Goal: Task Accomplishment & Management: Use online tool/utility

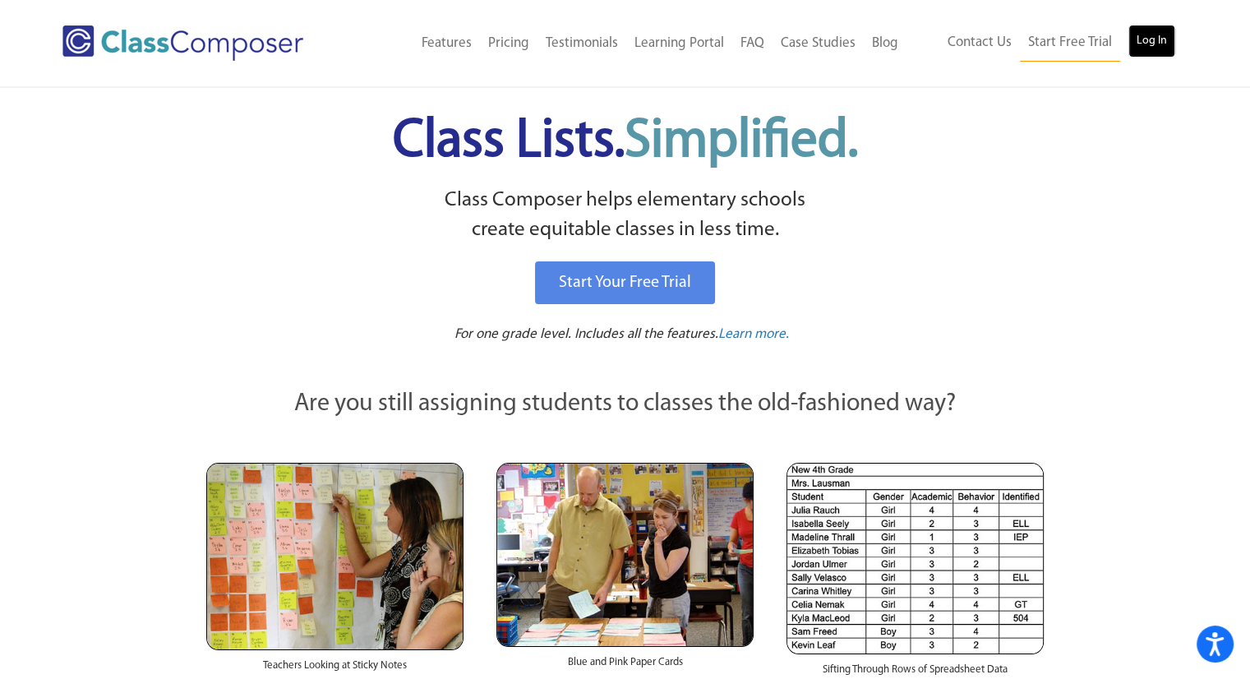
click at [1144, 40] on link "Log In" at bounding box center [1151, 41] width 47 height 33
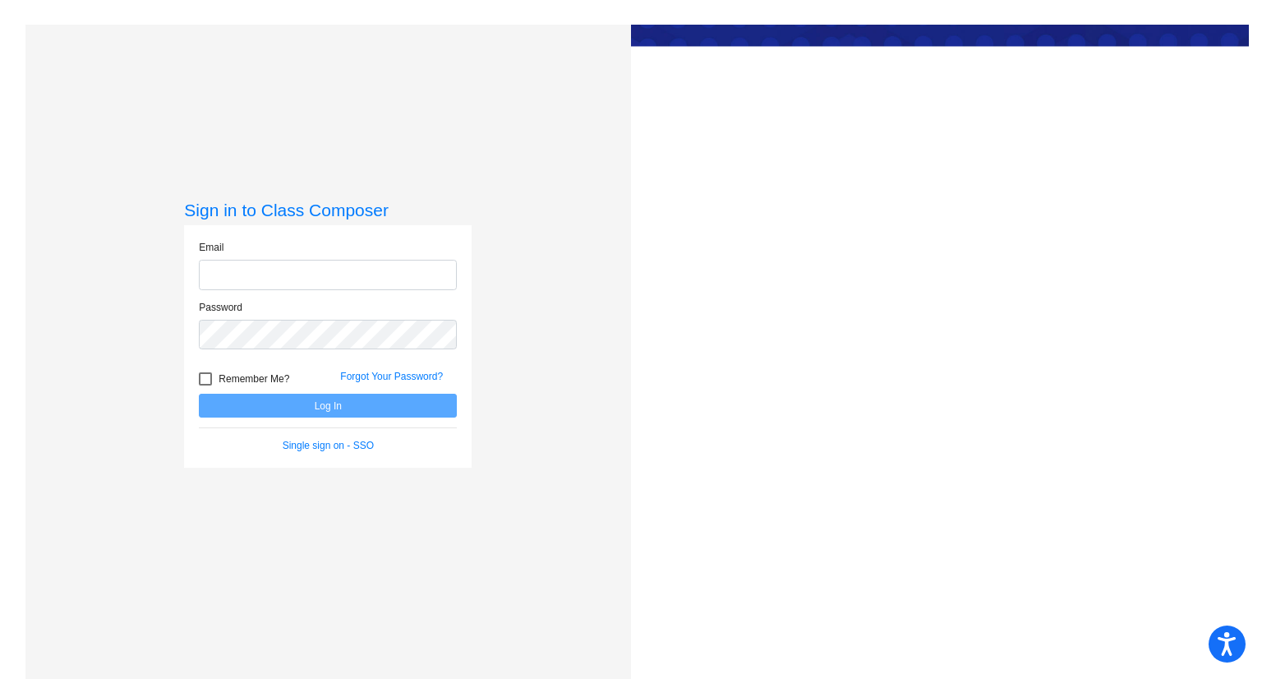
type input "dana.bancroft@cnusd.k12.ca.us"
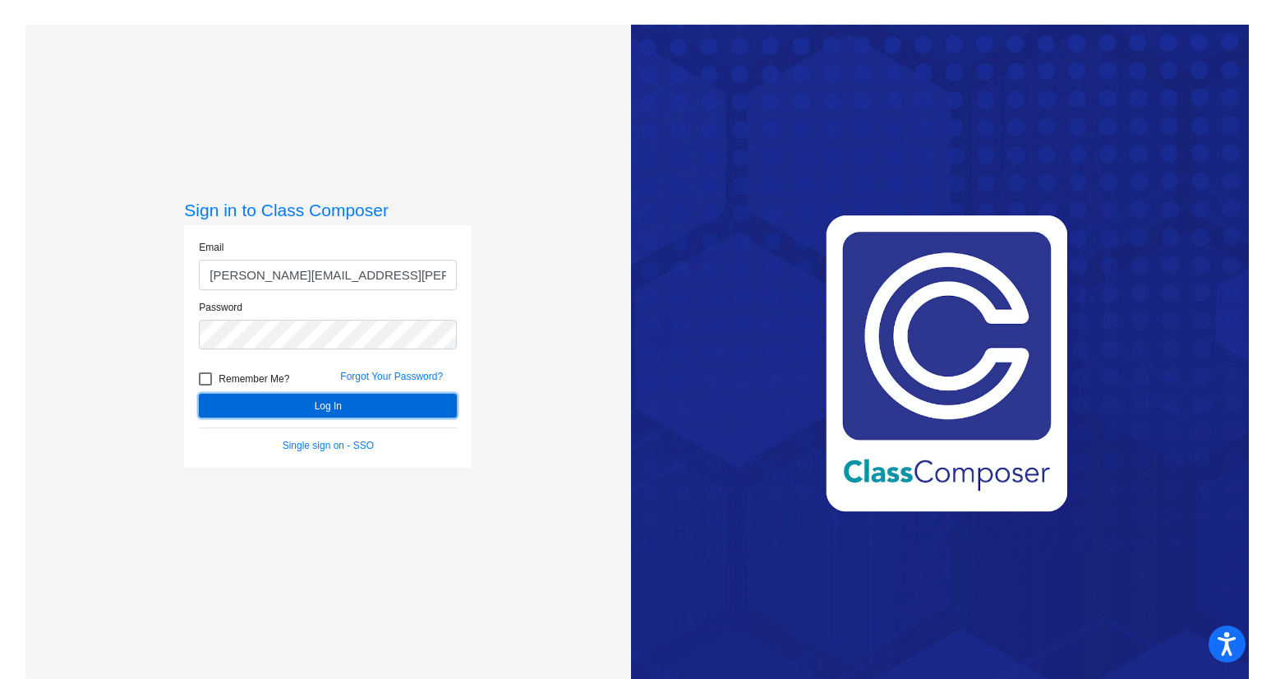
click at [286, 399] on button "Log In" at bounding box center [328, 406] width 258 height 24
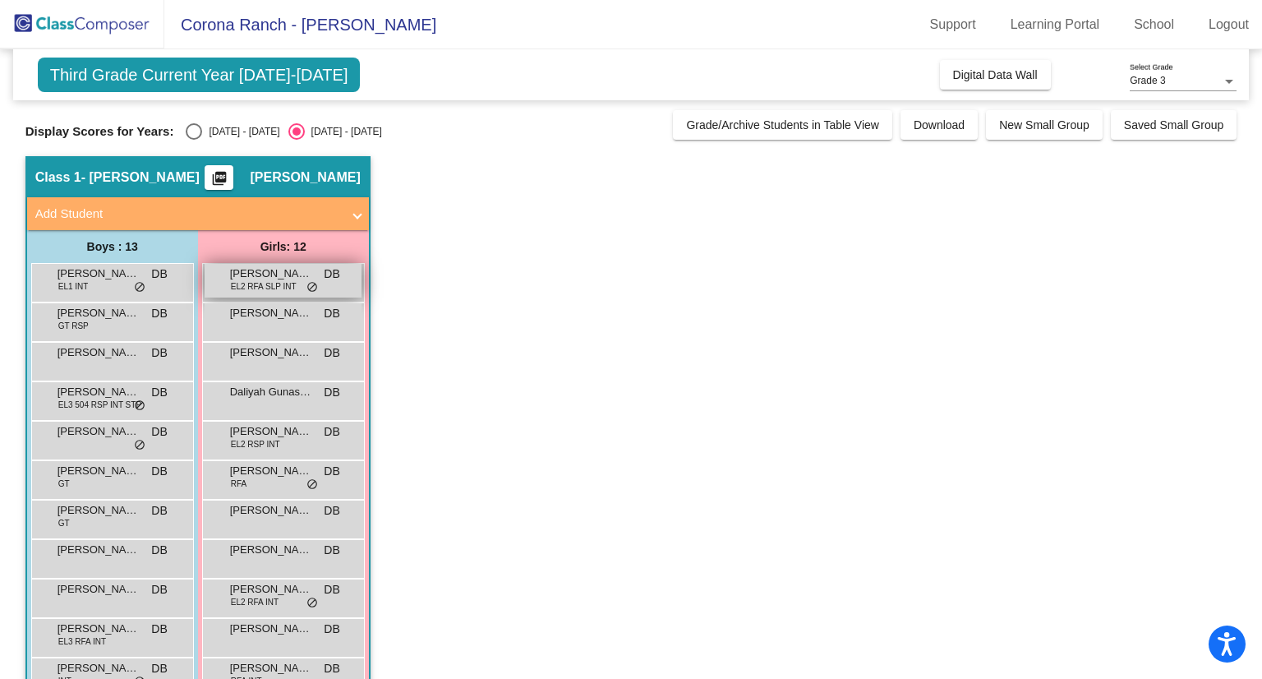
click at [279, 279] on span "Alina Villamil" at bounding box center [271, 273] width 82 height 16
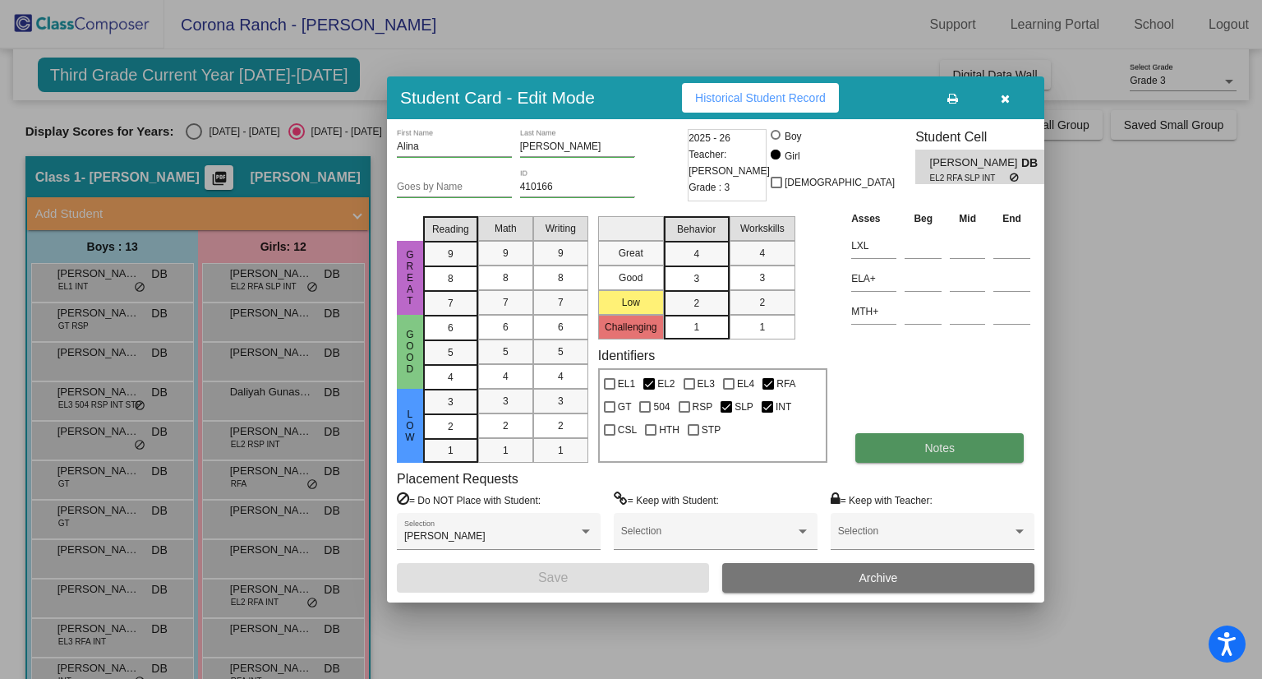
click at [946, 456] on button "Notes" at bounding box center [939, 448] width 168 height 30
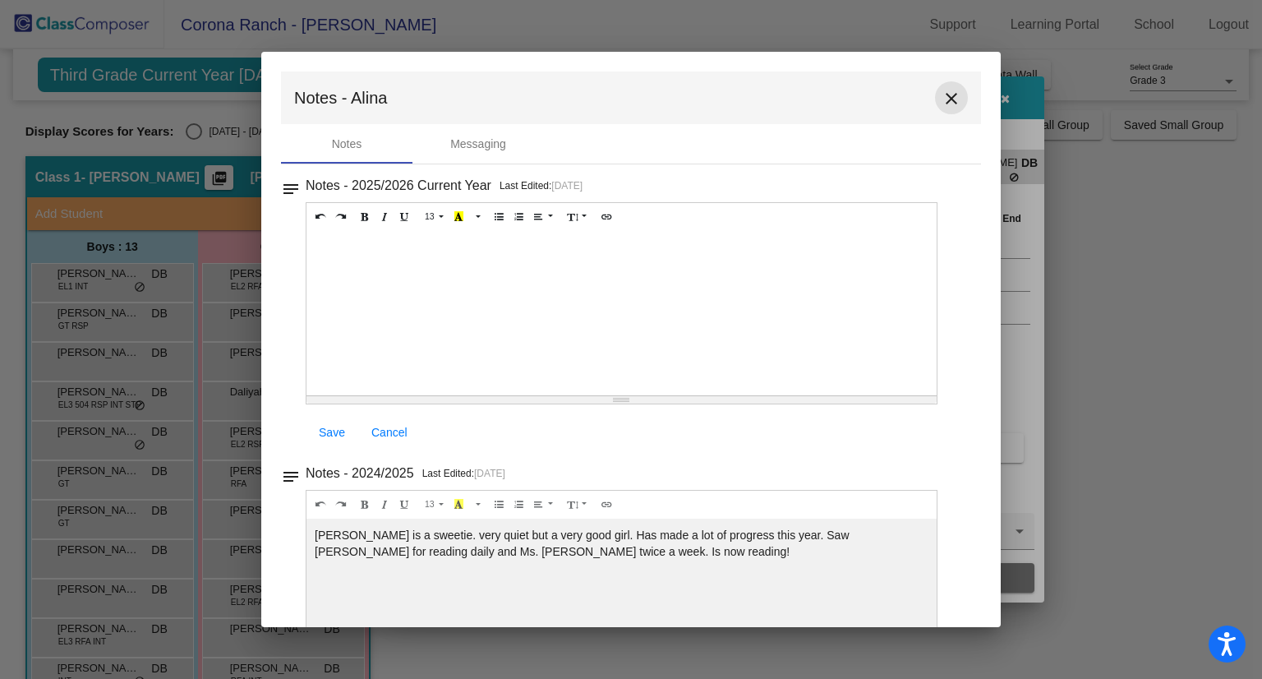
click at [942, 93] on mat-icon "close" at bounding box center [952, 99] width 20 height 20
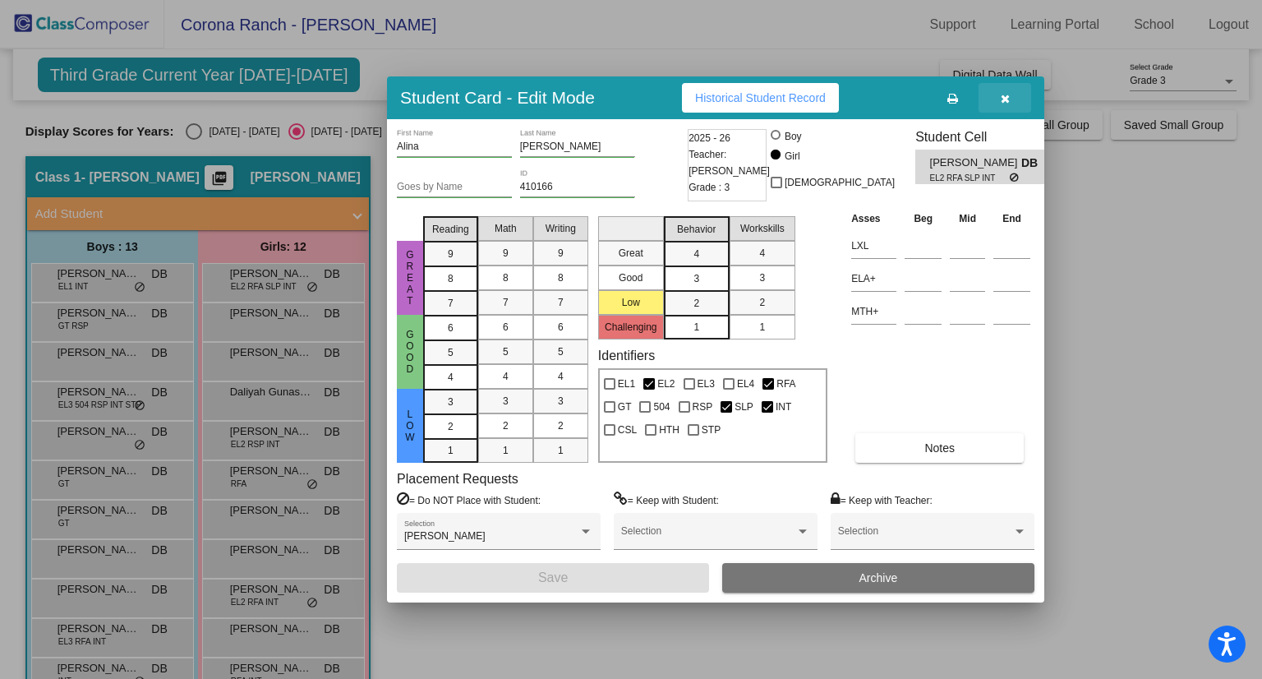
click at [1008, 94] on icon "button" at bounding box center [1005, 99] width 9 height 12
